Goal: Transaction & Acquisition: Purchase product/service

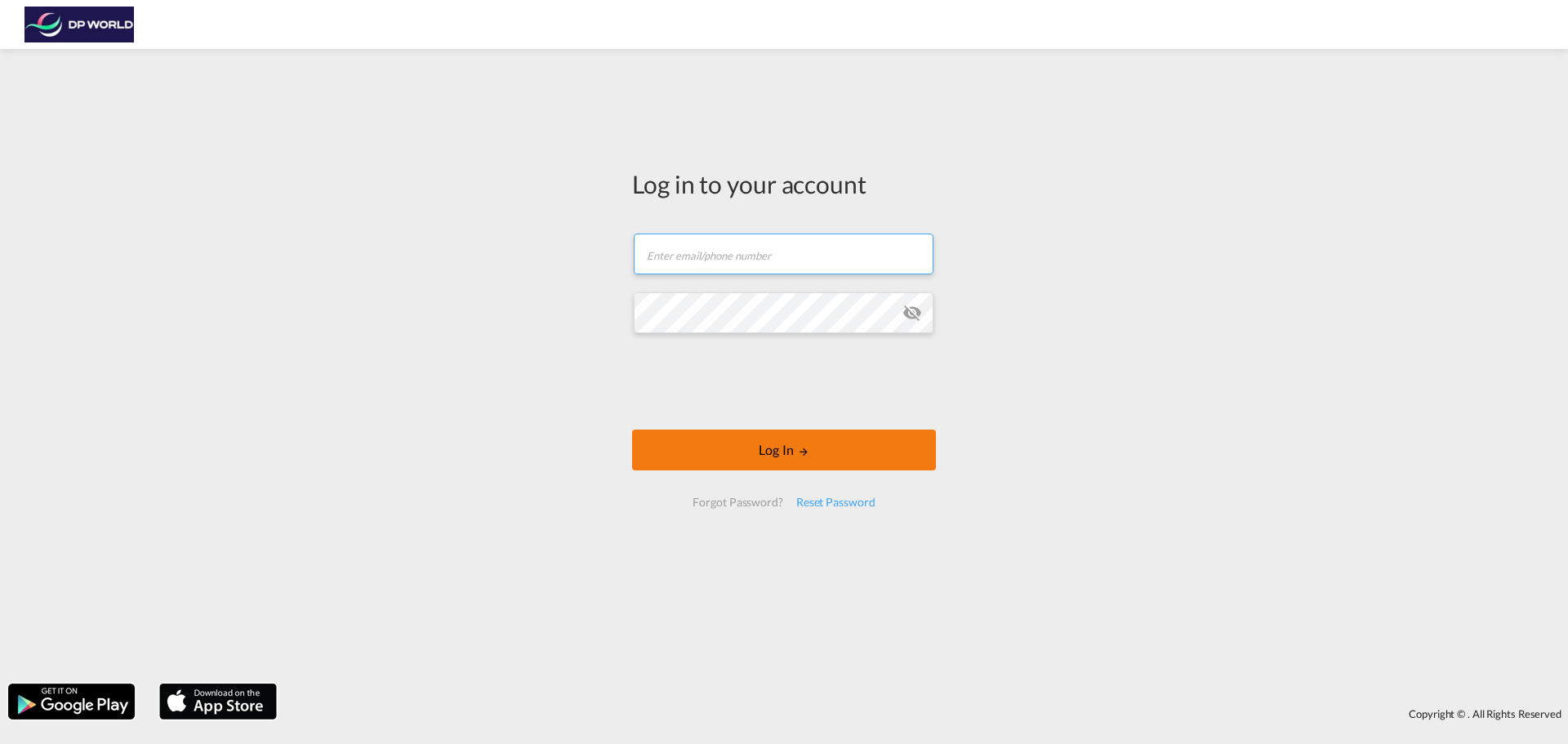
type input "[PERSON_NAME][EMAIL_ADDRESS][DOMAIN_NAME]"
click at [803, 446] on md-icon "LOGIN" at bounding box center [804, 451] width 11 height 11
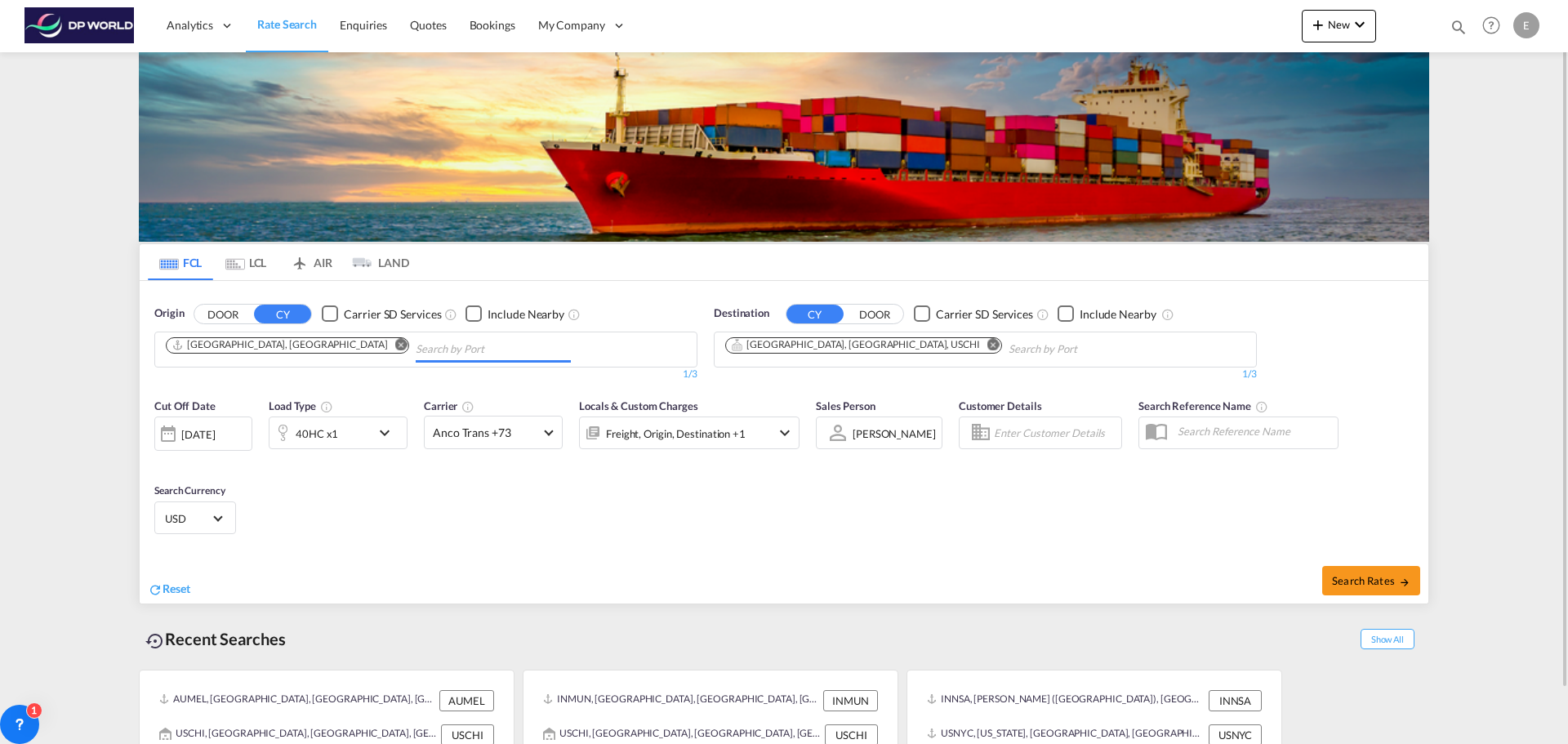
click at [416, 343] on input "Chips input." at bounding box center [493, 348] width 155 height 26
click at [395, 342] on md-icon "Remove" at bounding box center [401, 343] width 12 height 12
click at [292, 343] on body "Analytics Reports Dashboard Rate Search Enquiries Quotes Bookings" at bounding box center [784, 372] width 1568 height 744
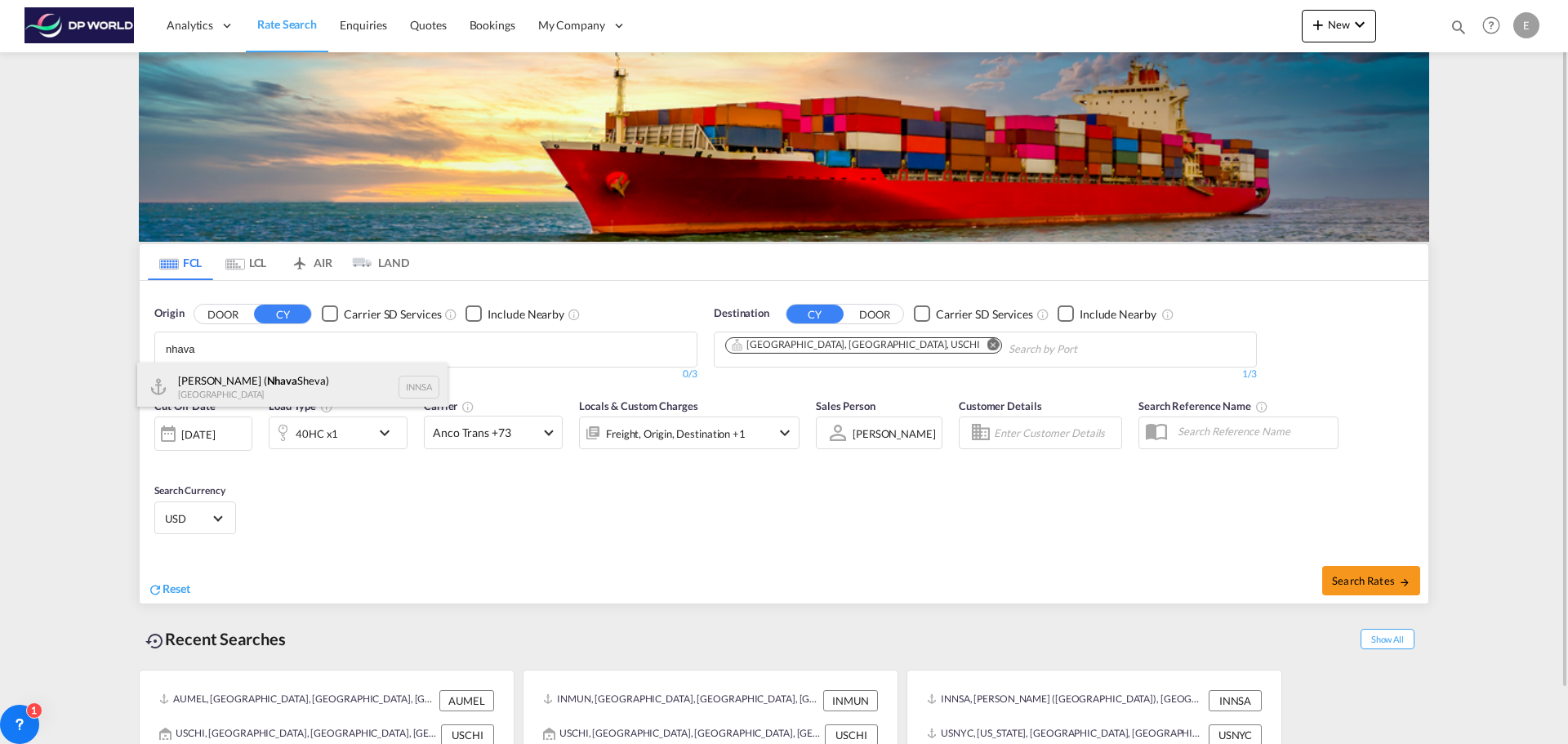
type input "nhava"
click at [277, 373] on div "[PERSON_NAME] ( [PERSON_NAME]) [GEOGRAPHIC_DATA] INNSA" at bounding box center [292, 386] width 310 height 49
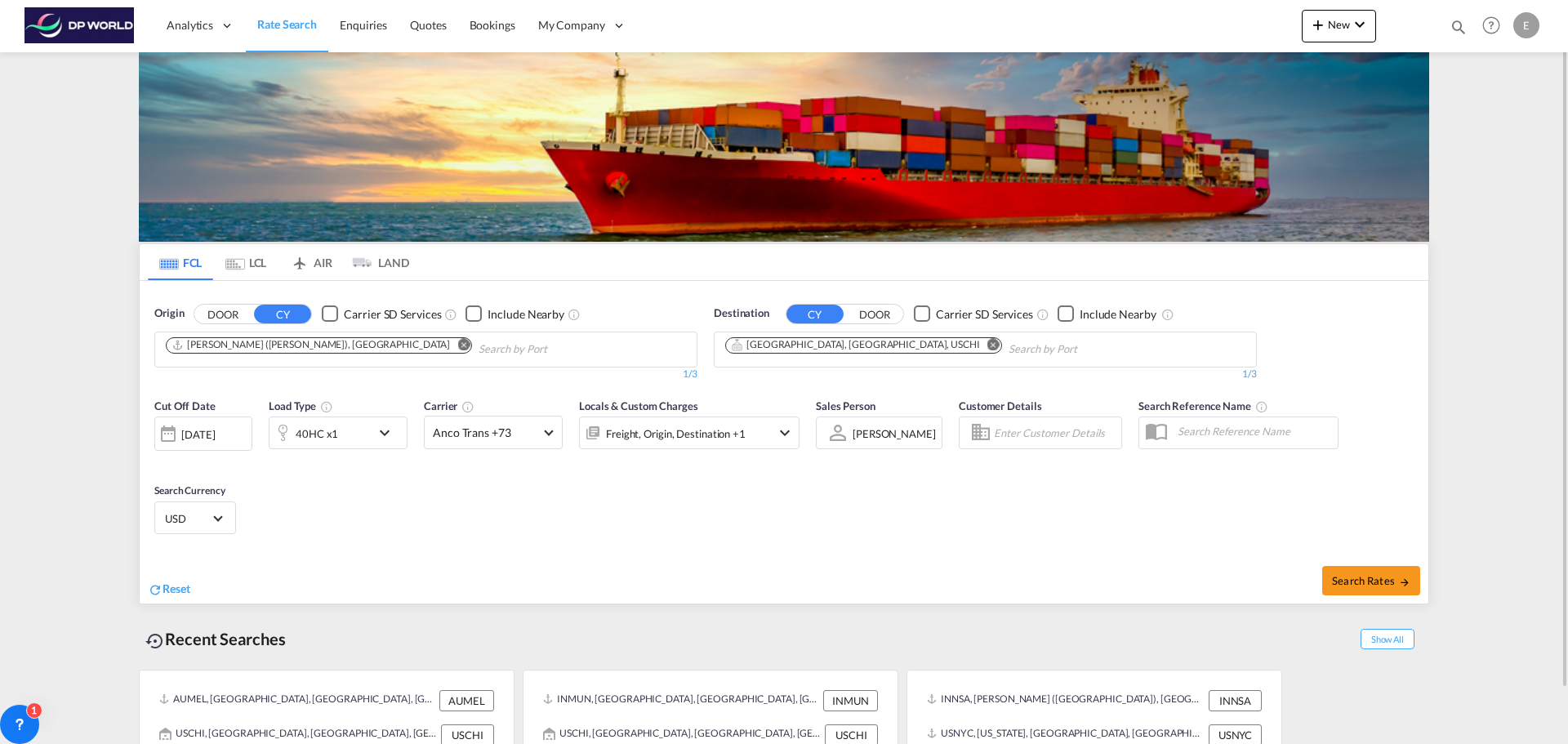
click at [381, 429] on md-icon "icon-chevron-down" at bounding box center [388, 432] width 28 height 20
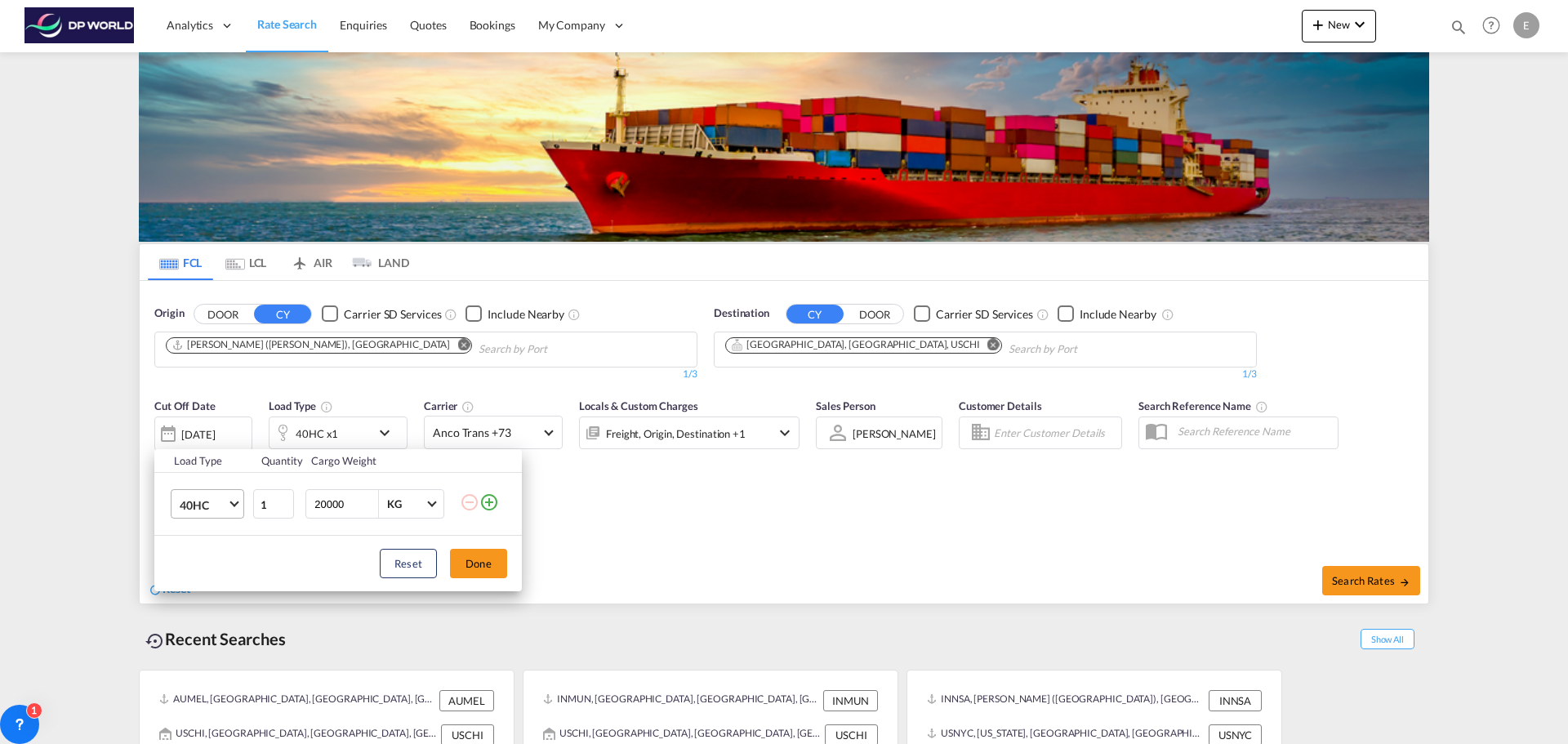
click at [233, 502] on span "Choose: \a40HC" at bounding box center [233, 501] width 9 height 9
click at [219, 432] on md-option "20GP" at bounding box center [222, 425] width 111 height 39
click at [479, 563] on button "Done" at bounding box center [479, 563] width 57 height 29
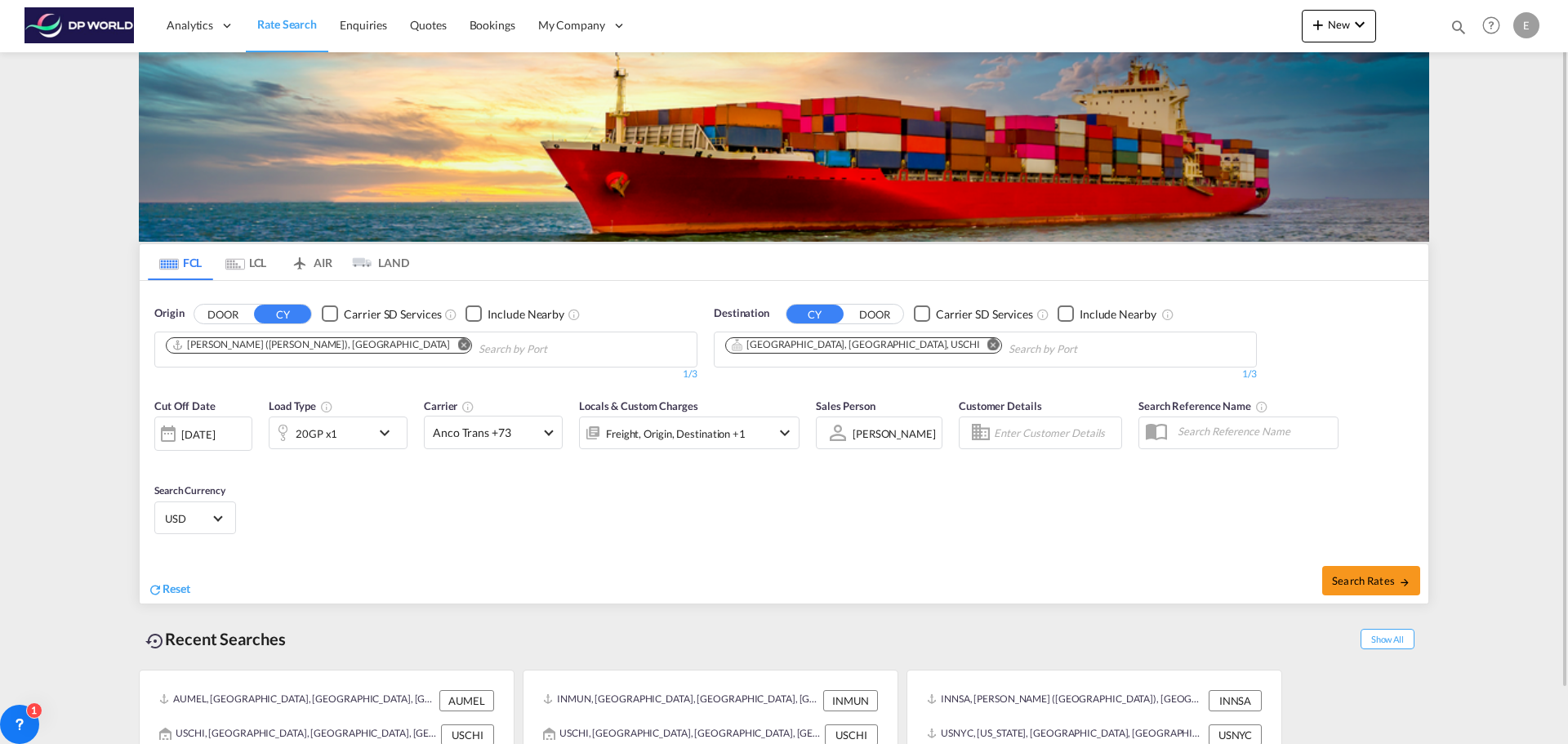
click at [987, 348] on md-icon "Remove" at bounding box center [993, 343] width 12 height 12
click at [837, 348] on input "Chips input." at bounding box center [803, 348] width 155 height 26
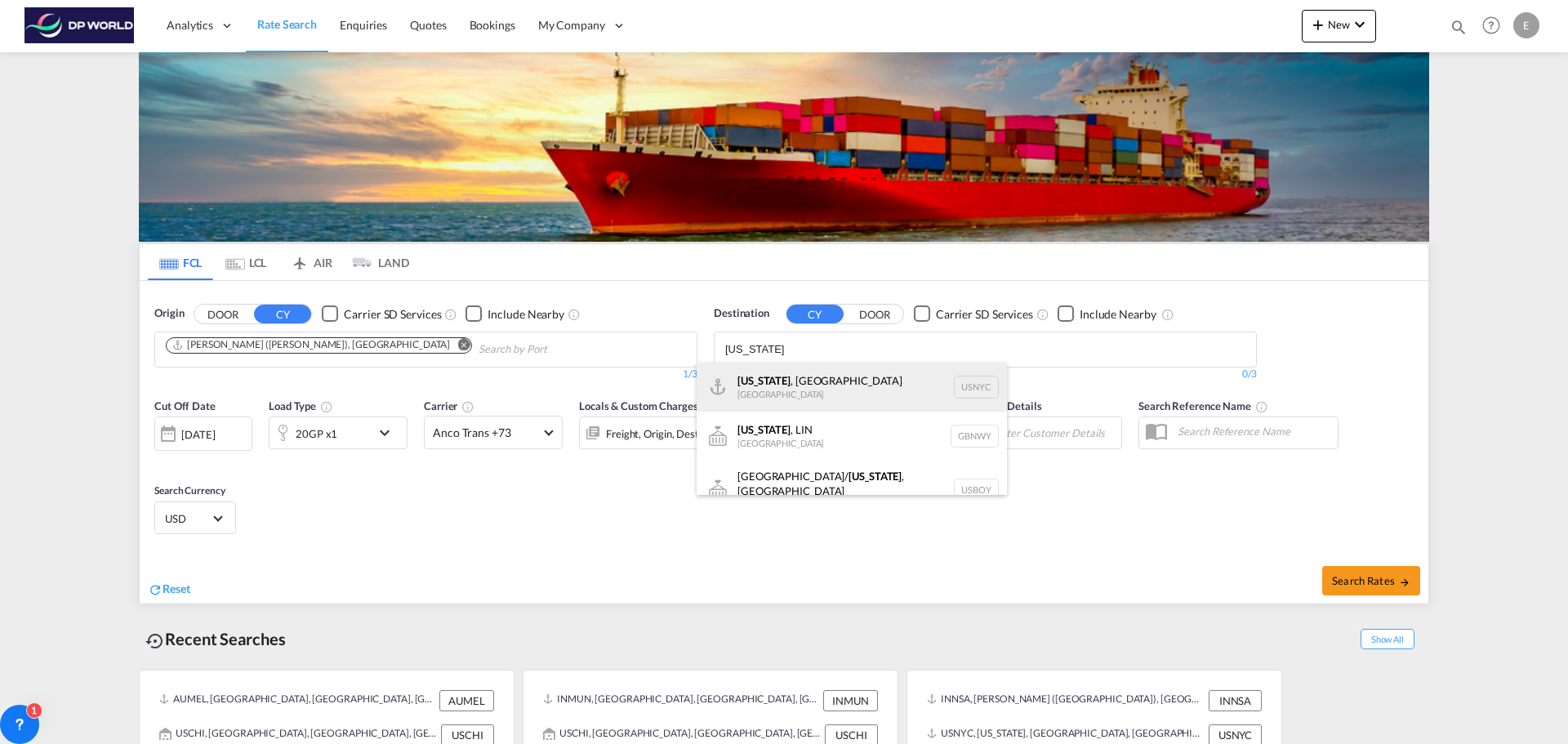
type input "[US_STATE]"
click at [824, 379] on div "[US_STATE] , [GEOGRAPHIC_DATA] [GEOGRAPHIC_DATA] USNYC" at bounding box center [852, 386] width 310 height 49
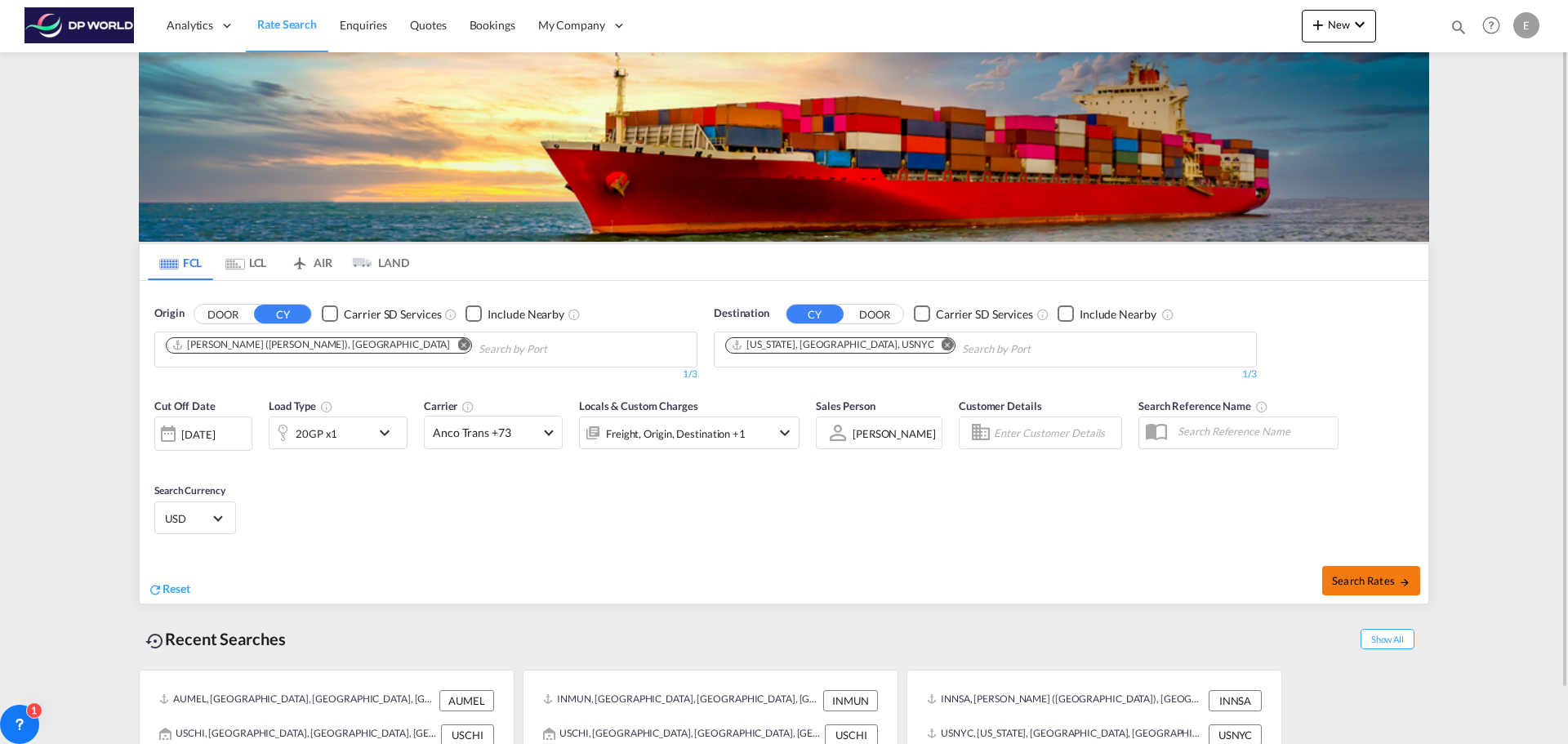
click at [1372, 584] on span "Search Rates" at bounding box center [1371, 580] width 78 height 13
type input "INNSA to USNYC / [DATE]"
